Goal: Information Seeking & Learning: Learn about a topic

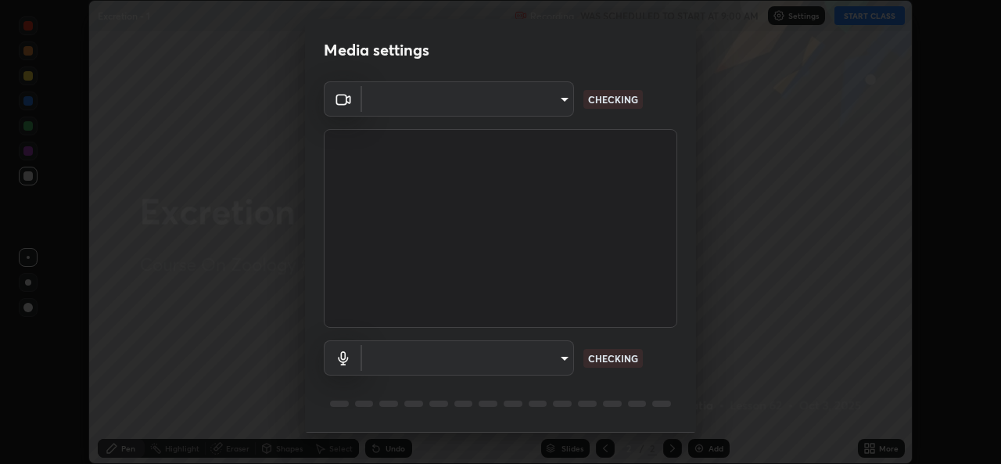
scroll to position [49, 0]
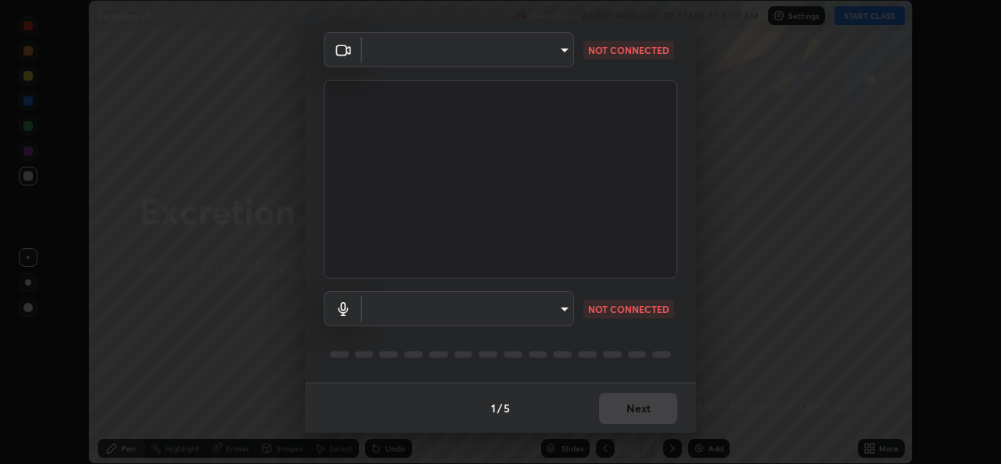
type input "a83bb134842fd6c46cae91b6313aa5efba961fee809e7364c6ef7c36ed00ea69"
type input "default"
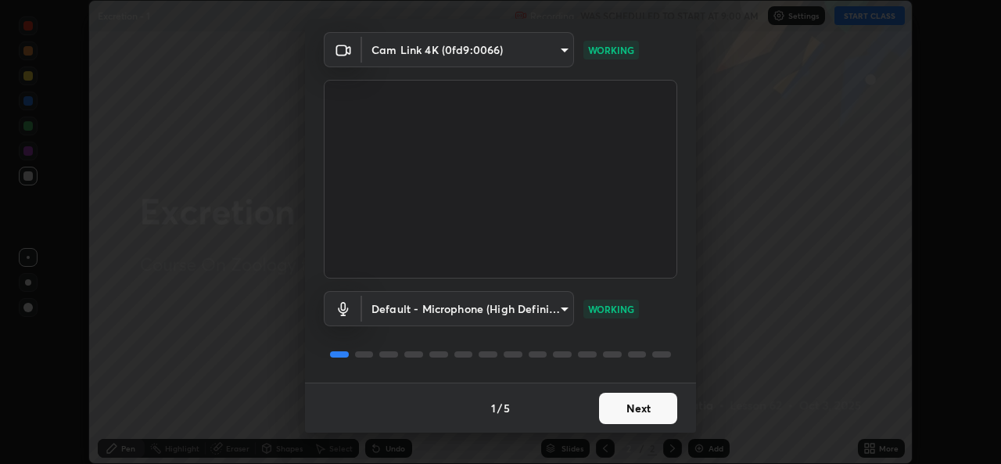
click at [626, 412] on button "Next" at bounding box center [638, 408] width 78 height 31
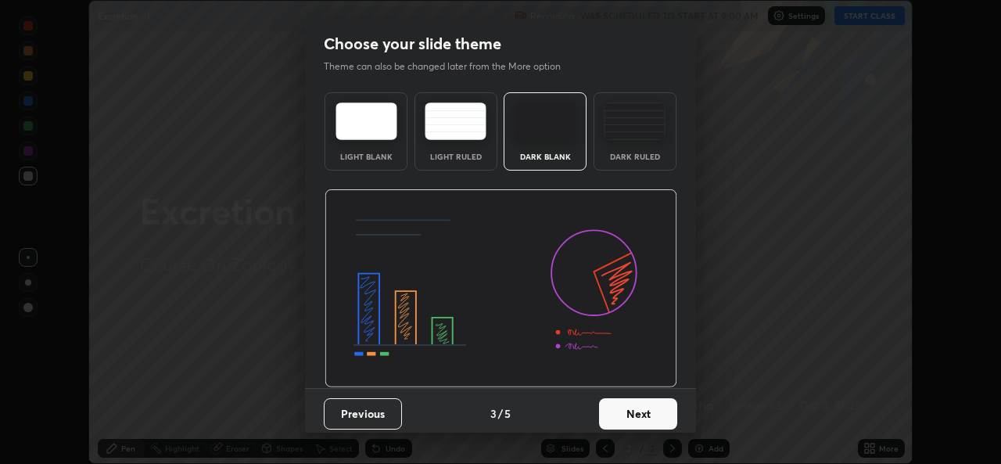
click at [637, 407] on button "Next" at bounding box center [638, 413] width 78 height 31
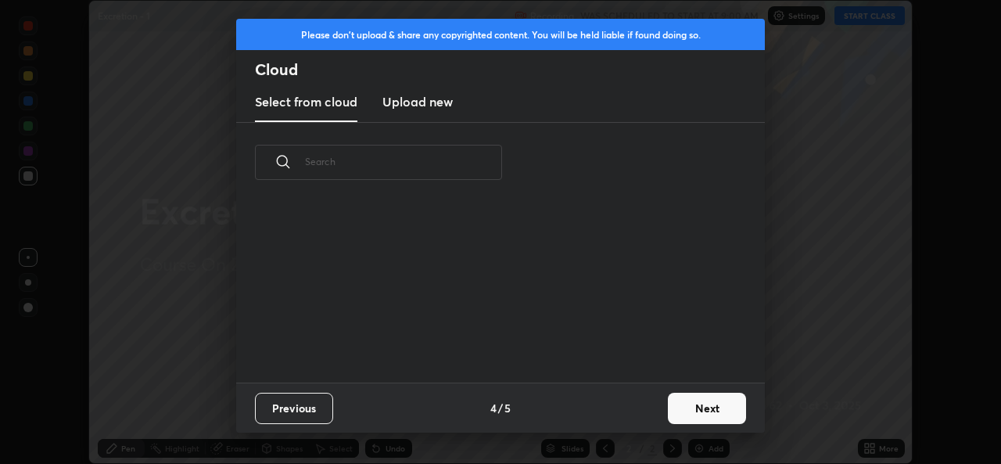
click at [647, 403] on div "Previous 4 / 5 Next" at bounding box center [500, 407] width 529 height 50
click at [687, 406] on button "Next" at bounding box center [707, 408] width 78 height 31
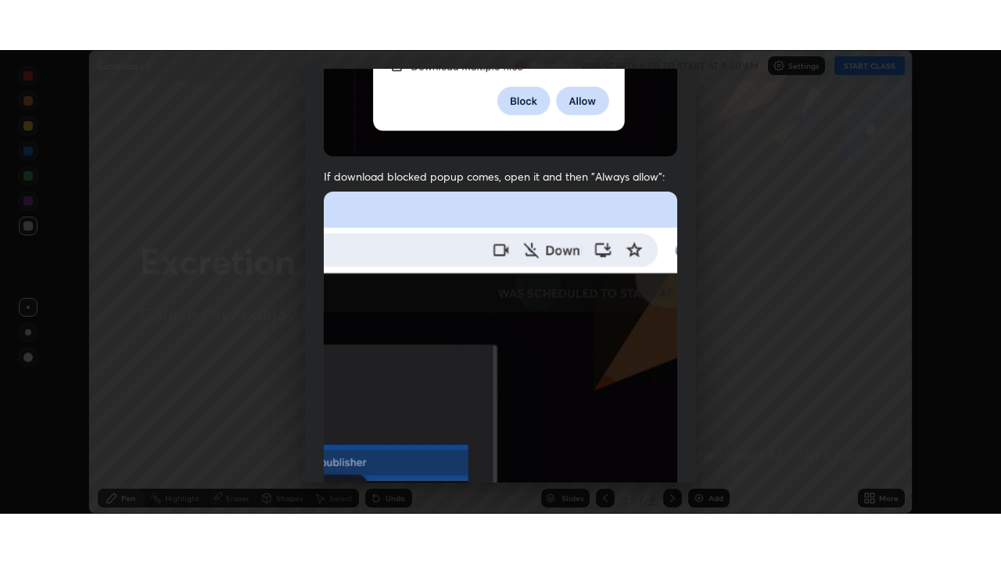
scroll to position [368, 0]
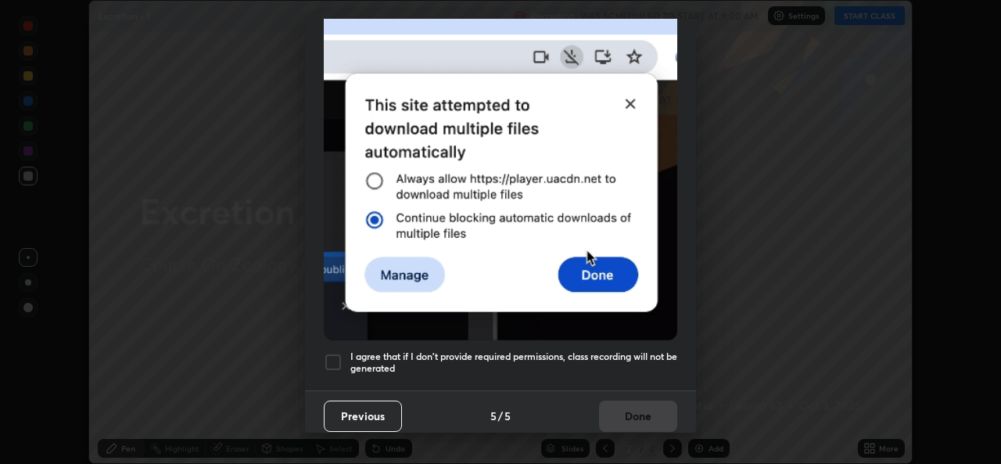
click at [326, 360] on div at bounding box center [333, 362] width 19 height 19
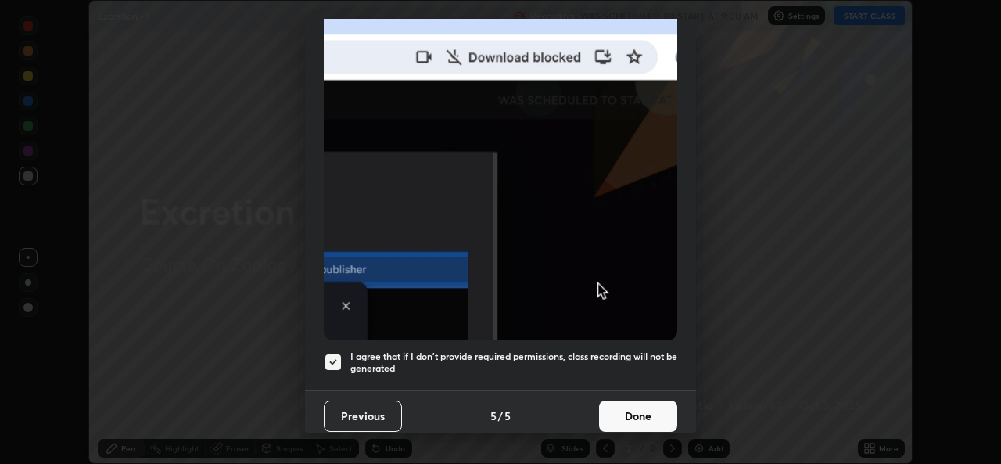
click at [608, 408] on button "Done" at bounding box center [638, 415] width 78 height 31
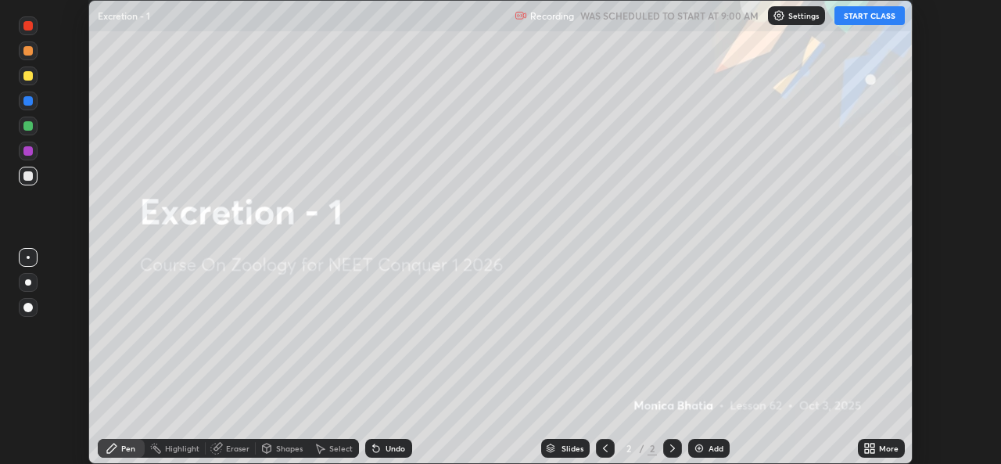
click at [885, 14] on button "START CLASS" at bounding box center [869, 15] width 70 height 19
click at [877, 454] on div "More" at bounding box center [881, 448] width 47 height 19
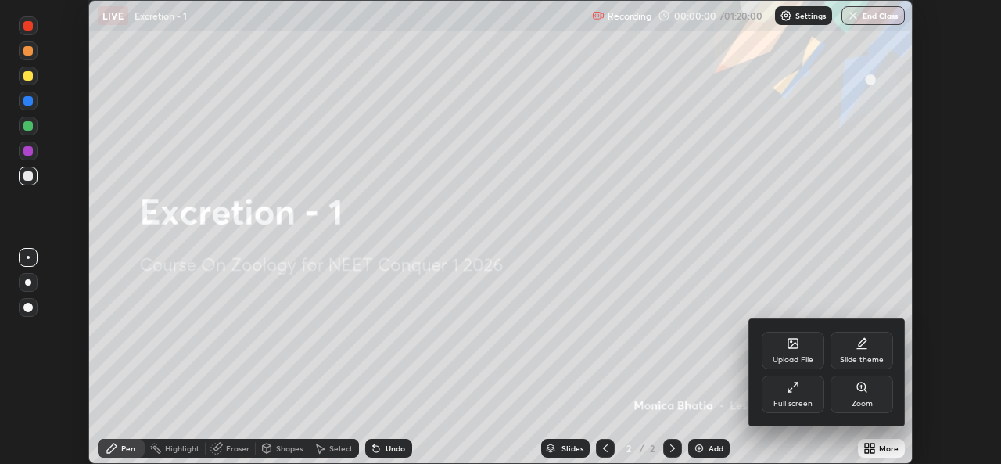
click at [773, 407] on div "Full screen" at bounding box center [792, 404] width 39 height 8
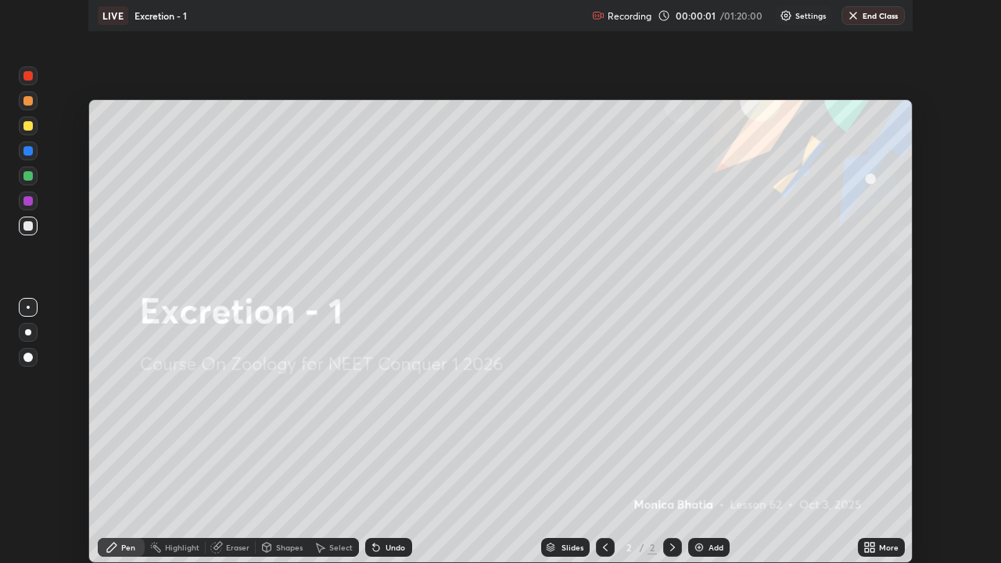
scroll to position [563, 1001]
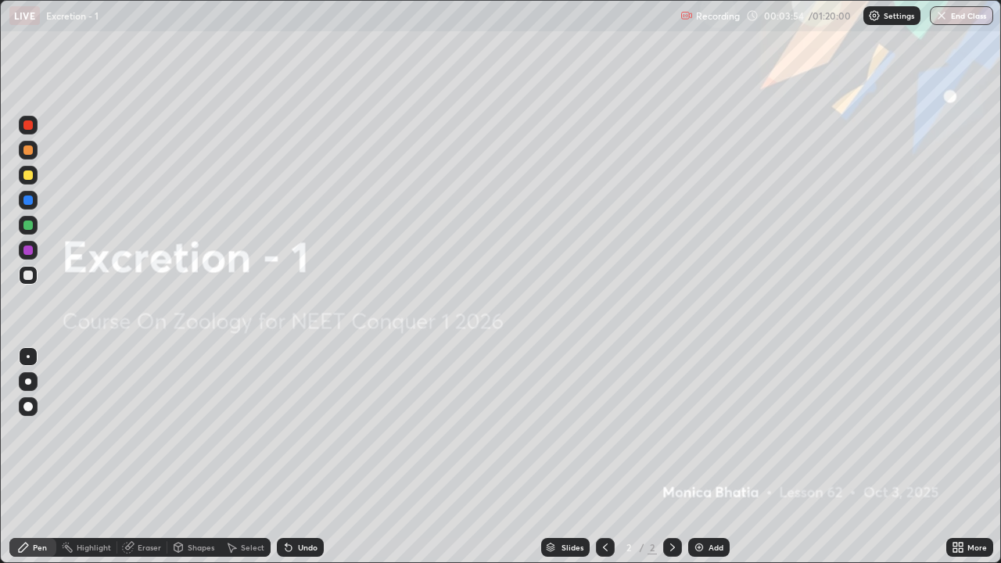
click at [723, 463] on div "Add" at bounding box center [708, 547] width 41 height 19
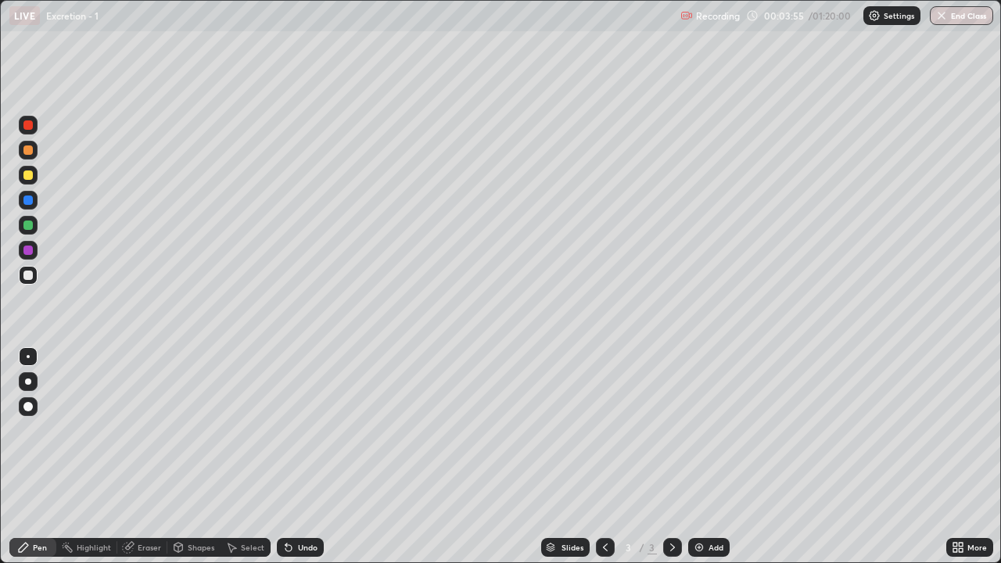
click at [29, 389] on div at bounding box center [28, 381] width 19 height 19
click at [443, 251] on icon at bounding box center [441, 249] width 6 height 6
click at [0, 463] on div "Pen Highlight Eraser Shapes Select Undo Slides 3 / 3 Add More" at bounding box center [500, 547] width 1001 height 31
click at [28, 251] on div at bounding box center [27, 250] width 9 height 9
click at [727, 463] on div "Add" at bounding box center [708, 547] width 41 height 19
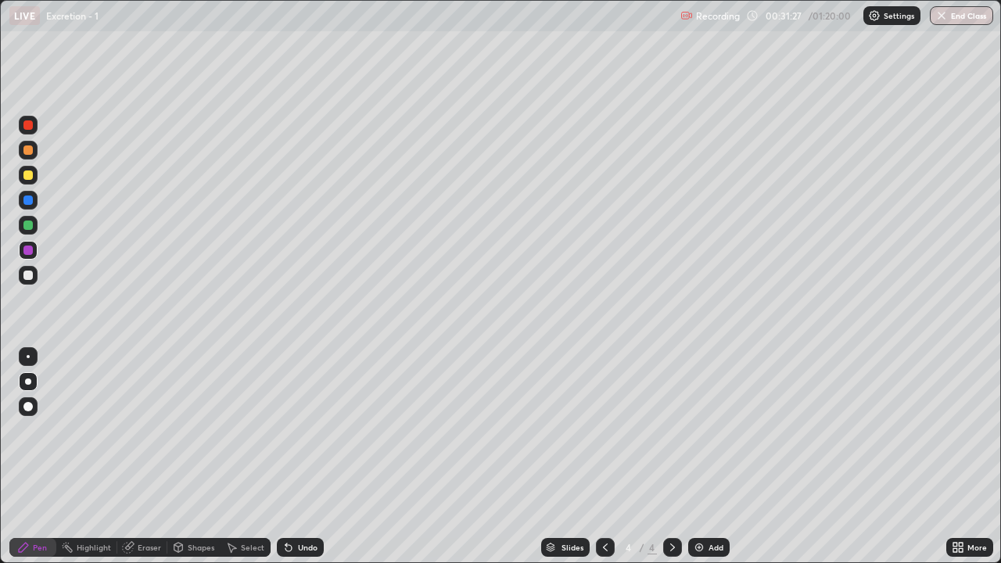
click at [30, 274] on div at bounding box center [27, 275] width 9 height 9
click at [605, 463] on div at bounding box center [605, 547] width 19 height 19
click at [727, 463] on div "Add" at bounding box center [708, 547] width 41 height 19
click at [719, 463] on div "Add" at bounding box center [715, 547] width 15 height 8
click at [28, 179] on div at bounding box center [27, 174] width 9 height 9
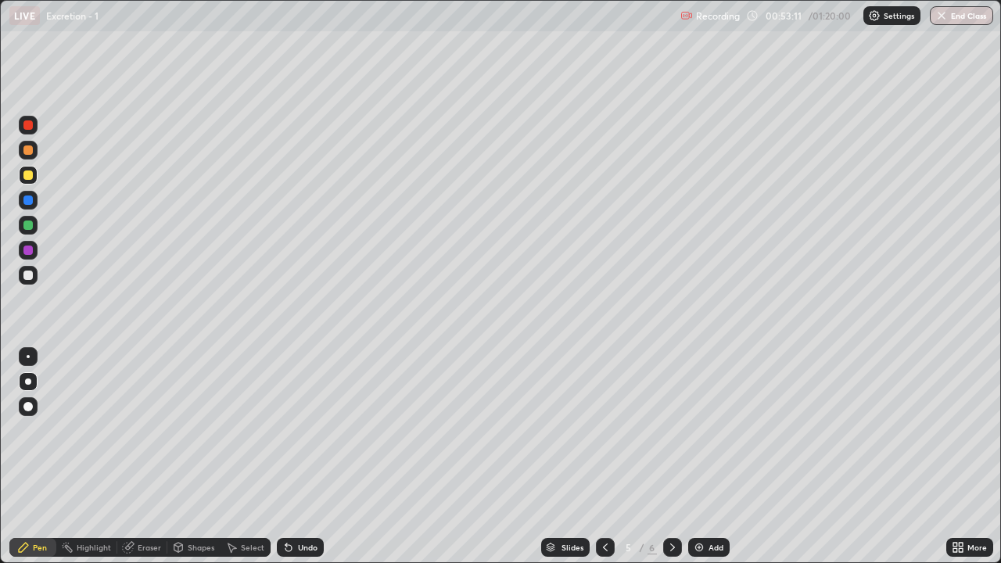
click at [715, 463] on div "Add" at bounding box center [715, 547] width 15 height 8
click at [30, 198] on div at bounding box center [27, 199] width 9 height 9
click at [29, 150] on div at bounding box center [27, 149] width 9 height 9
click at [27, 276] on div at bounding box center [27, 275] width 9 height 9
click at [145, 463] on div "Eraser" at bounding box center [142, 547] width 50 height 19
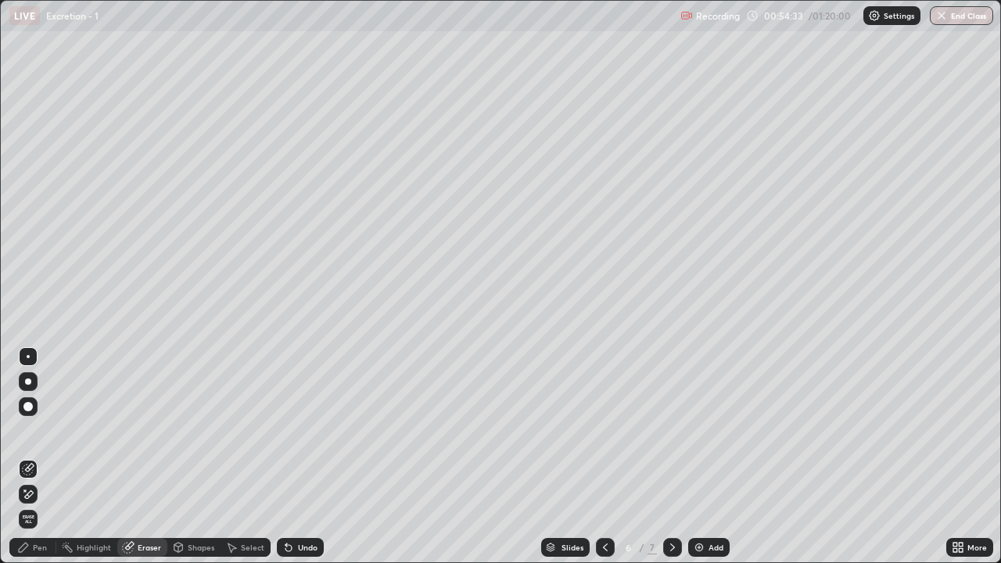
click at [23, 463] on icon at bounding box center [23, 547] width 9 height 9
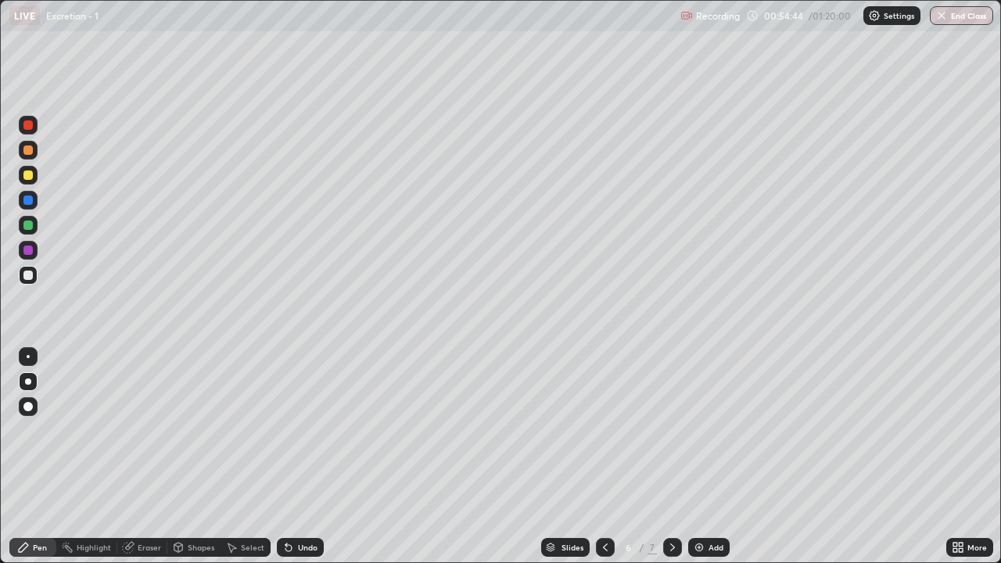
click at [605, 463] on icon at bounding box center [605, 547] width 13 height 13
click at [25, 231] on div at bounding box center [28, 225] width 19 height 19
click at [679, 463] on div at bounding box center [672, 547] width 19 height 19
click at [715, 463] on div "Add" at bounding box center [708, 547] width 41 height 19
click at [597, 463] on div at bounding box center [605, 547] width 19 height 31
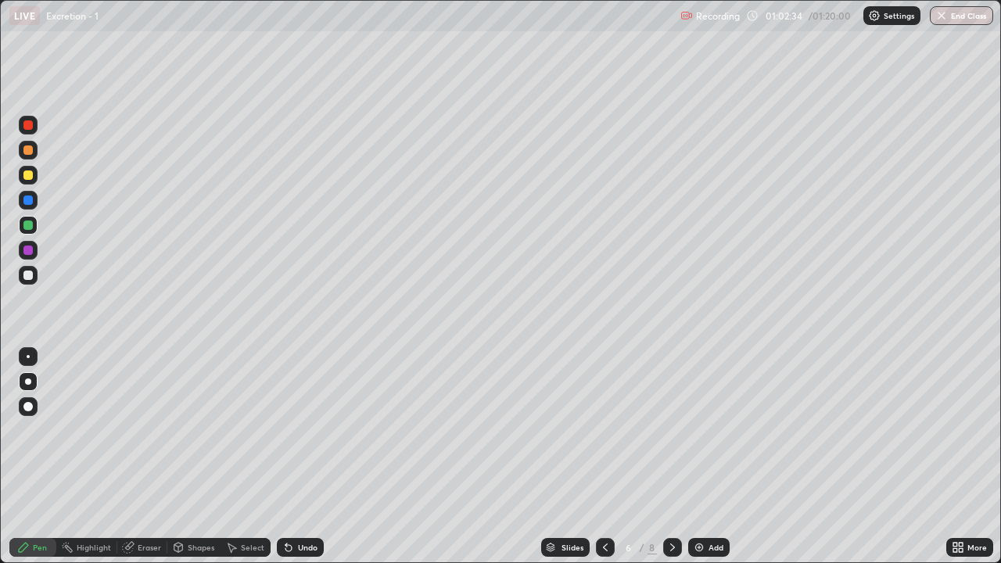
click at [27, 250] on div at bounding box center [27, 250] width 9 height 9
click at [29, 175] on div at bounding box center [27, 174] width 9 height 9
click at [28, 251] on div at bounding box center [27, 250] width 9 height 9
click at [29, 175] on div at bounding box center [27, 174] width 9 height 9
click at [719, 463] on div "Add" at bounding box center [715, 547] width 15 height 8
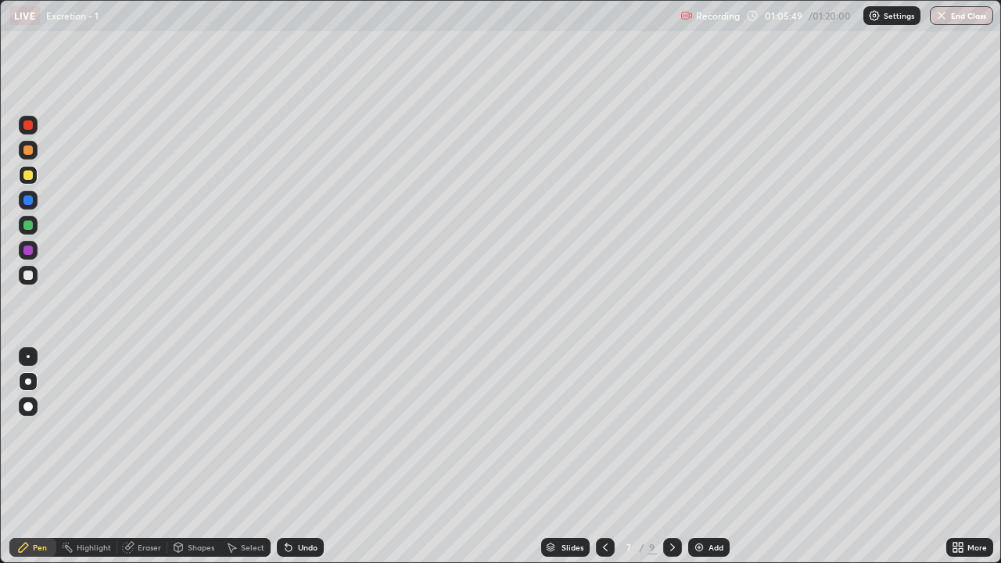
click at [611, 463] on div at bounding box center [605, 547] width 19 height 19
click at [604, 463] on icon at bounding box center [605, 547] width 5 height 8
click at [672, 463] on icon at bounding box center [672, 547] width 13 height 13
click at [670, 463] on icon at bounding box center [672, 547] width 13 height 13
click at [597, 463] on div at bounding box center [605, 547] width 19 height 19
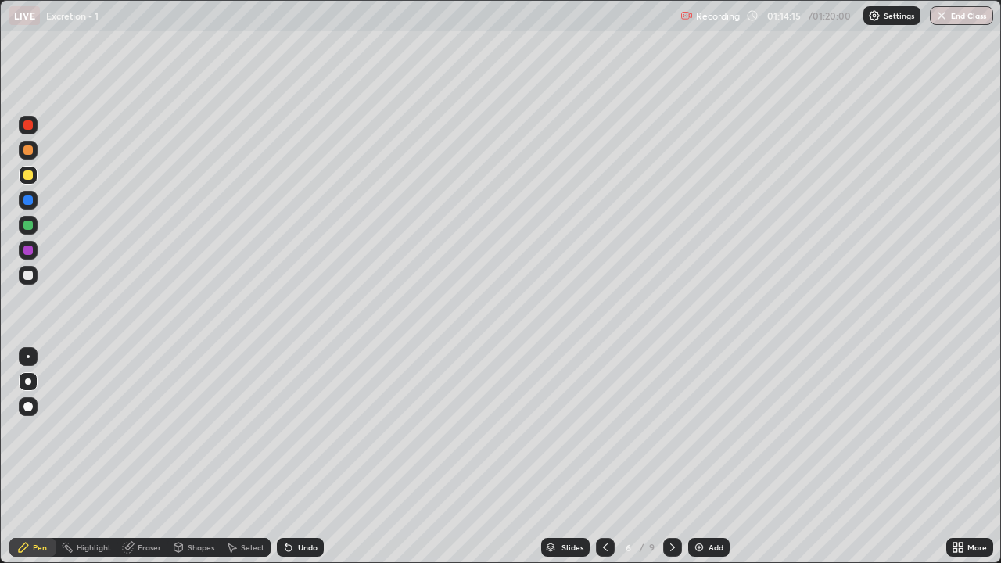
click at [973, 13] on button "End Class" at bounding box center [961, 15] width 63 height 19
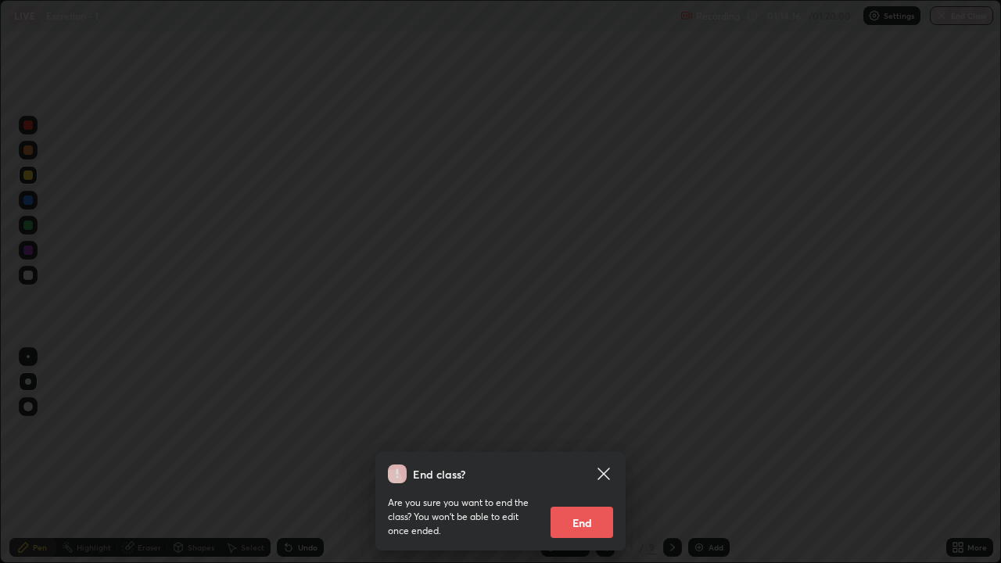
click at [586, 463] on button "End" at bounding box center [581, 522] width 63 height 31
